Goal: Task Accomplishment & Management: Use online tool/utility

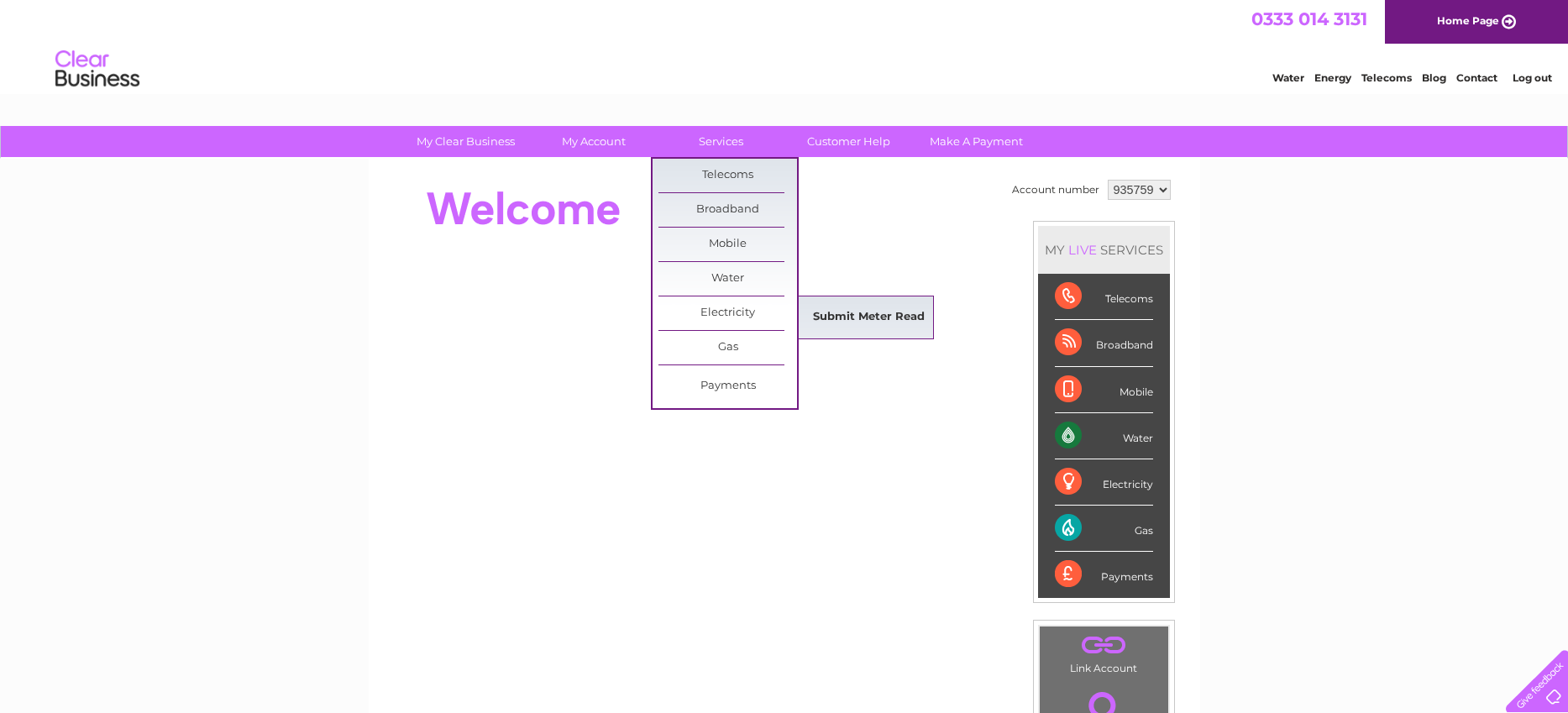
click at [834, 313] on link "Submit Meter Read" at bounding box center [869, 317] width 139 height 34
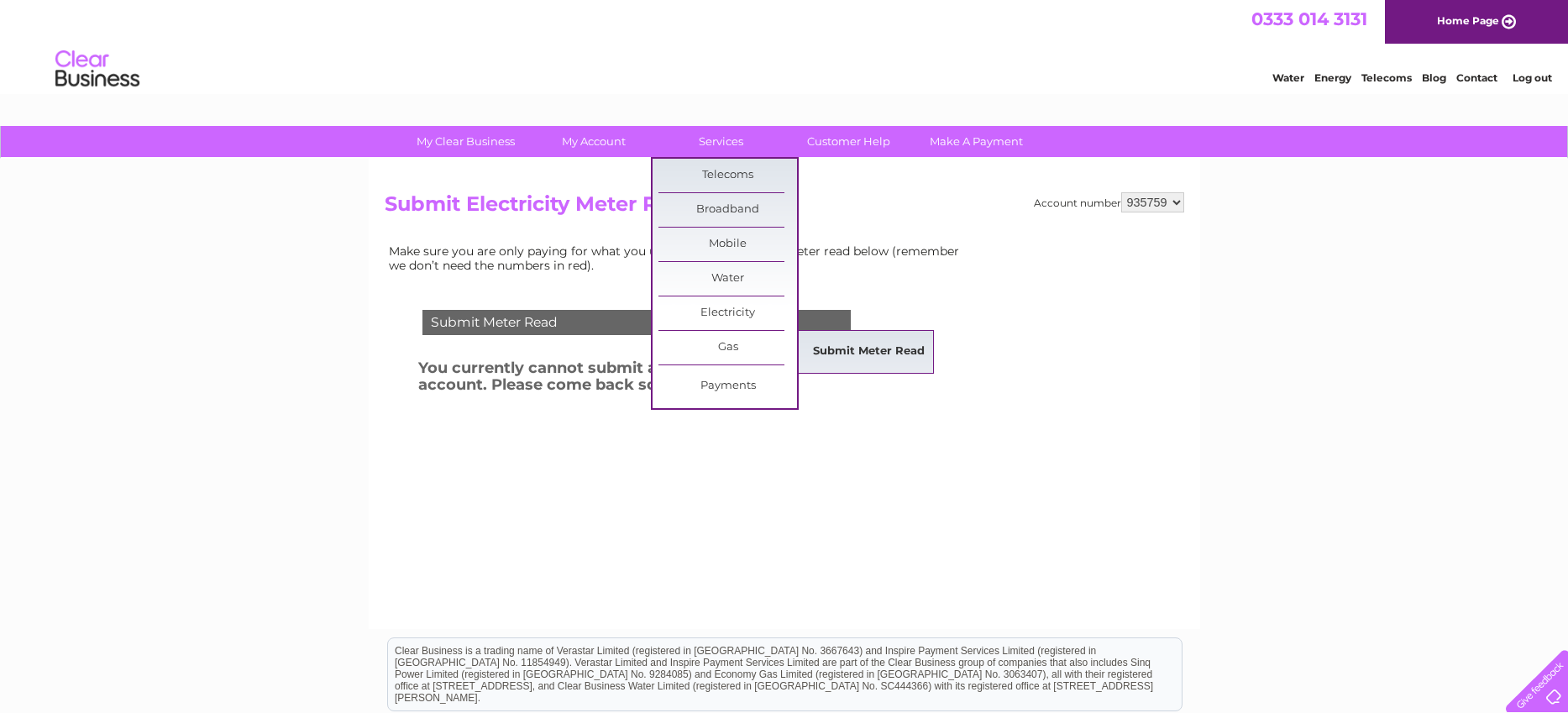
click at [844, 346] on link "Submit Meter Read" at bounding box center [869, 352] width 139 height 34
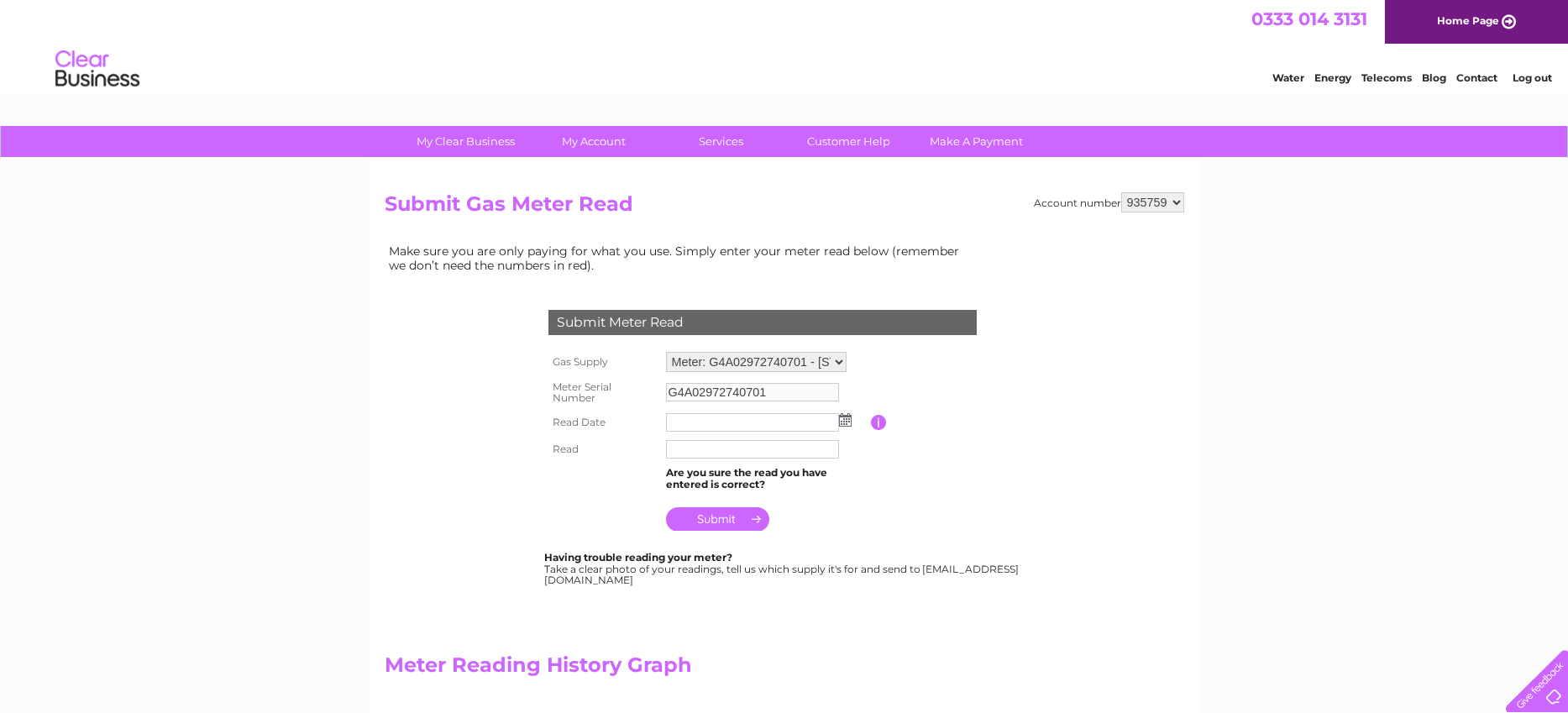
click at [846, 420] on img at bounding box center [845, 420] width 13 height 14
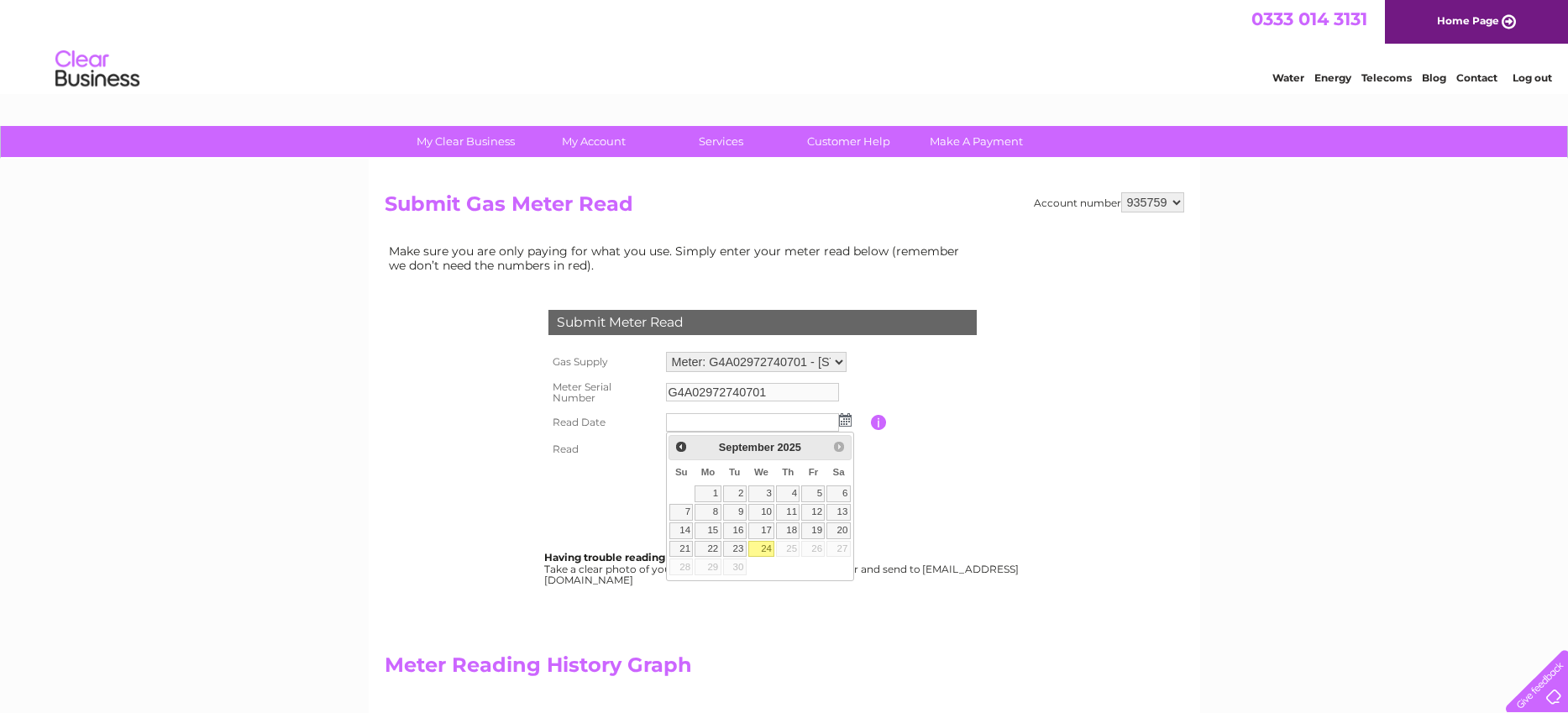
click at [766, 545] on link "24" at bounding box center [761, 549] width 26 height 16
type input "[DATE]"
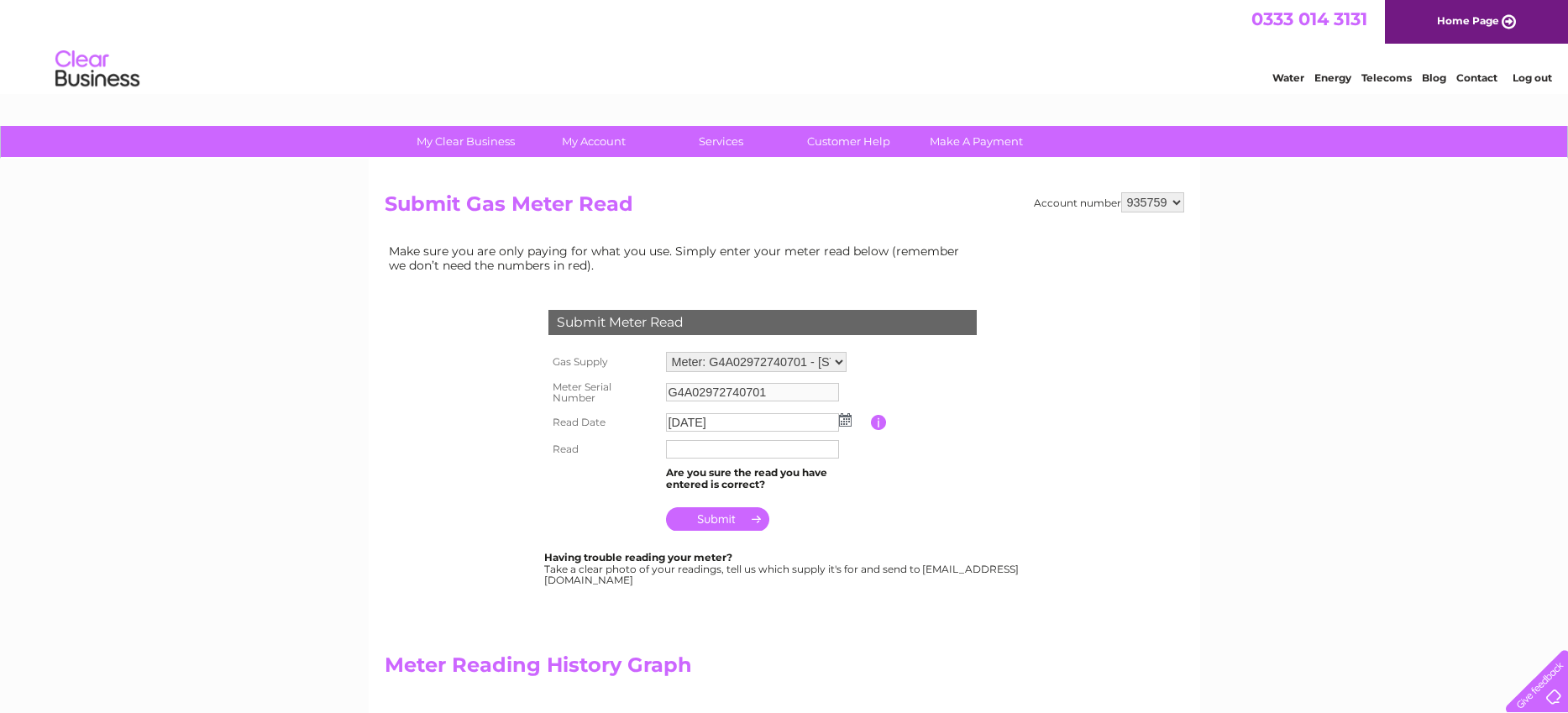
click at [720, 452] on input "text" at bounding box center [752, 450] width 173 height 18
type input "23877"
click at [902, 531] on table "Gas Supply Meter: G4A02972740701 - 177 Chiswick High Road, London, W4 2DR Meter…" at bounding box center [783, 442] width 477 height 189
click at [723, 516] on input "submit" at bounding box center [717, 519] width 103 height 24
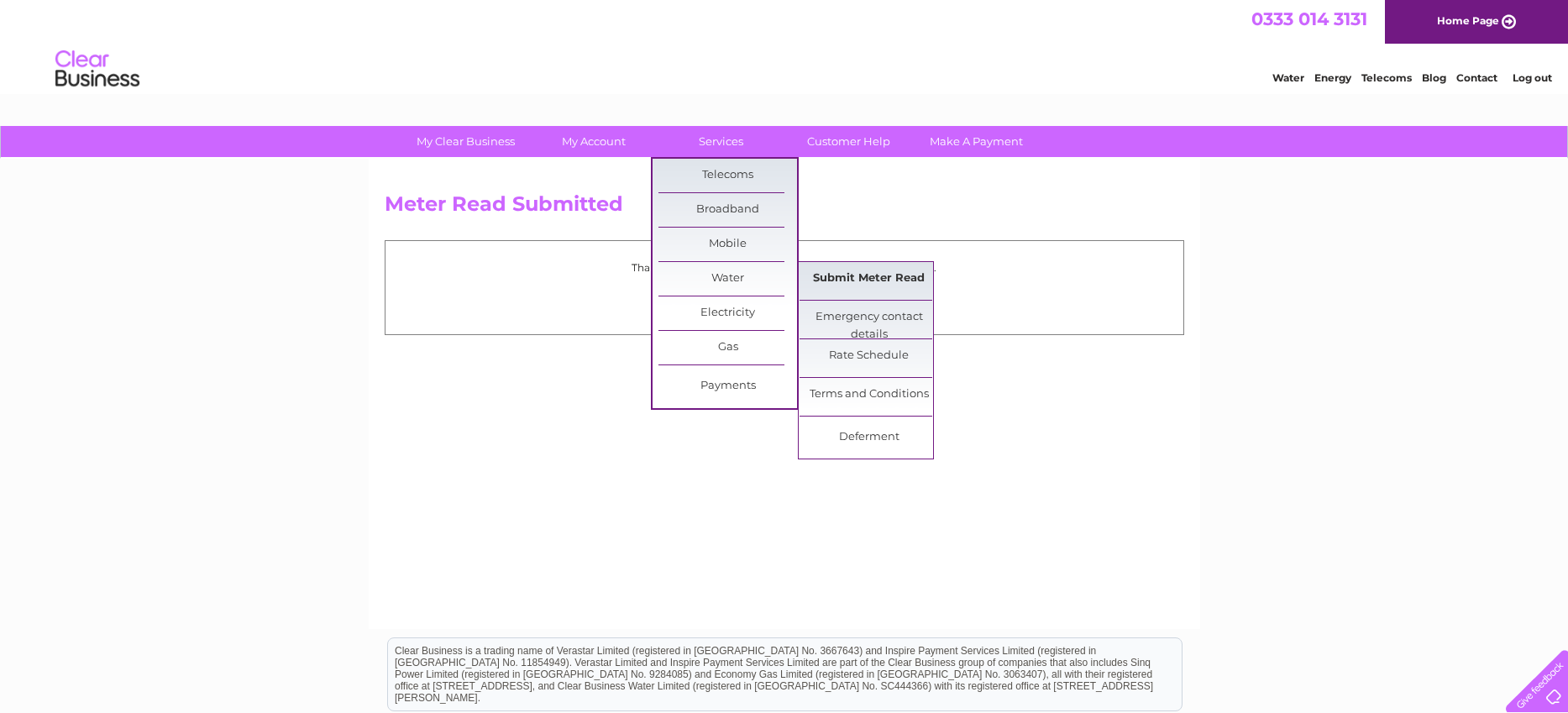
click at [832, 280] on link "Submit Meter Read" at bounding box center [869, 279] width 139 height 34
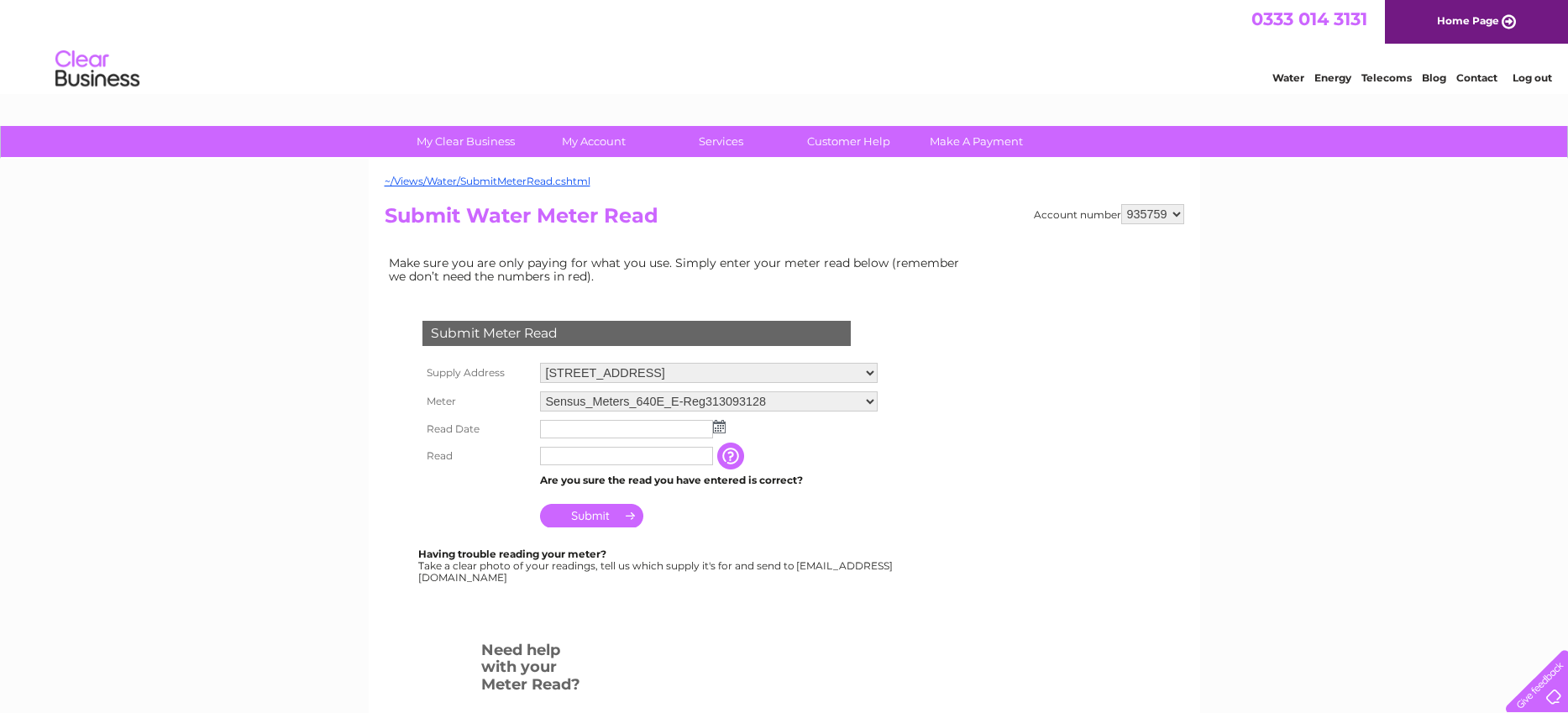
click at [718, 421] on img at bounding box center [719, 427] width 13 height 14
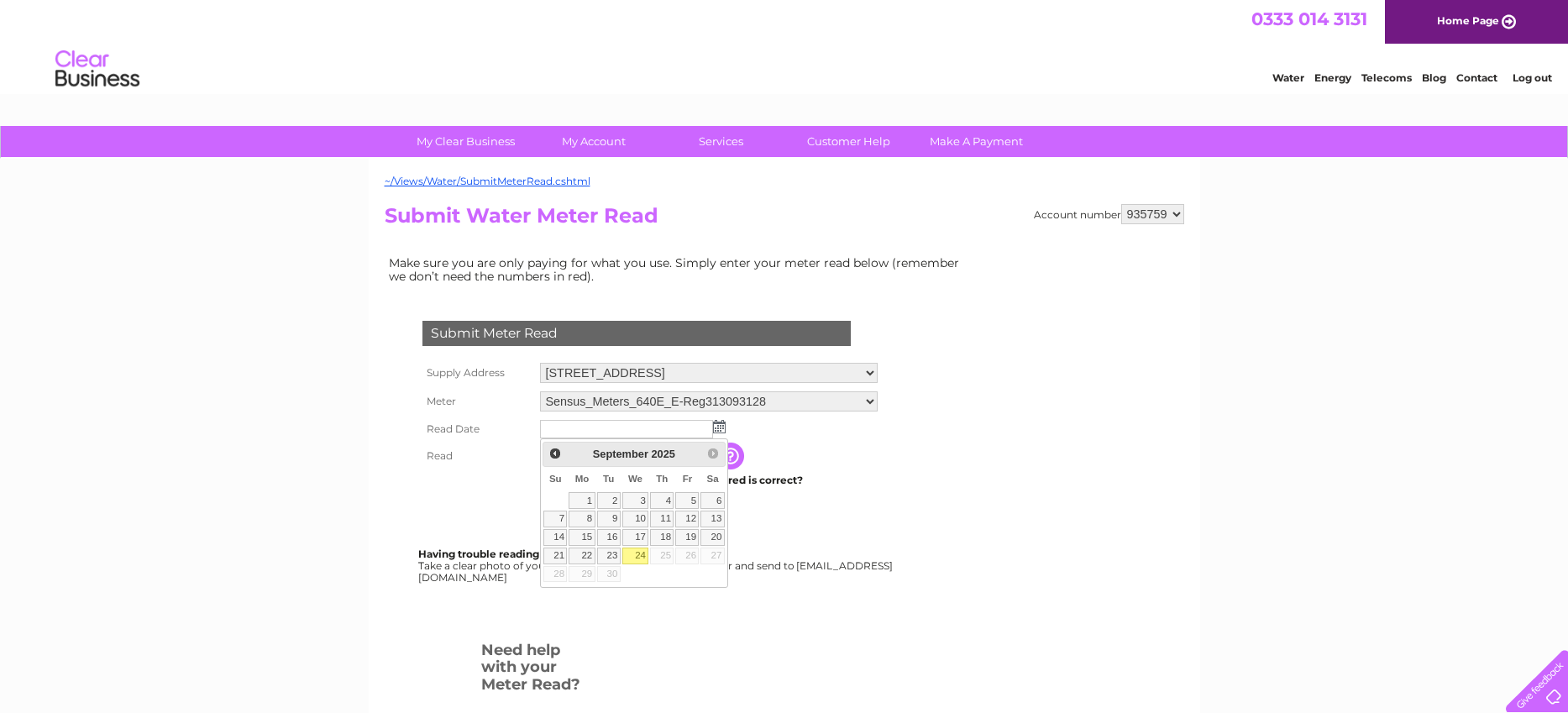
click at [639, 551] on link "24" at bounding box center [635, 556] width 26 height 16
type input "[DATE]"
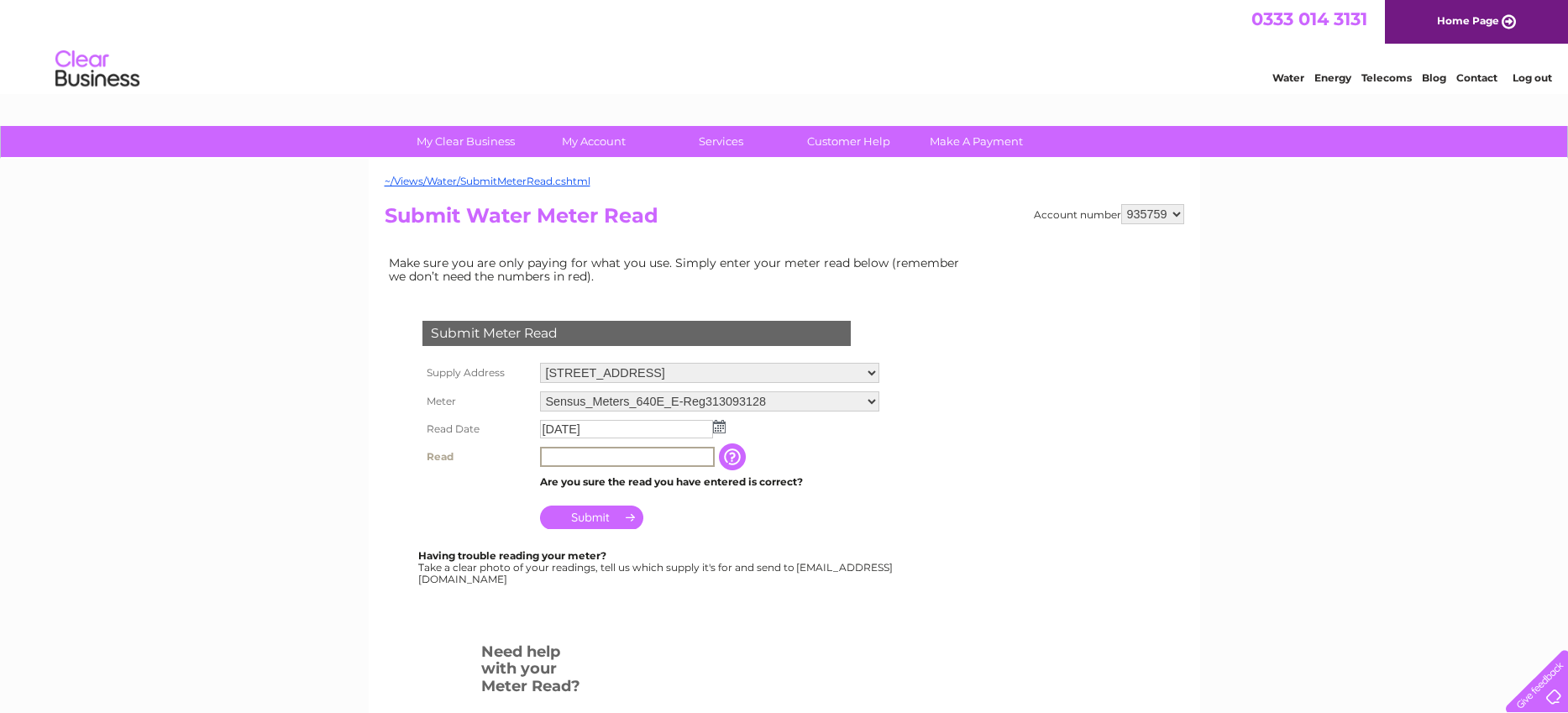
click at [637, 457] on input "text" at bounding box center [627, 457] width 175 height 20
type input "000771"
click at [592, 514] on input "Submit" at bounding box center [591, 517] width 103 height 24
